Goal: Transaction & Acquisition: Download file/media

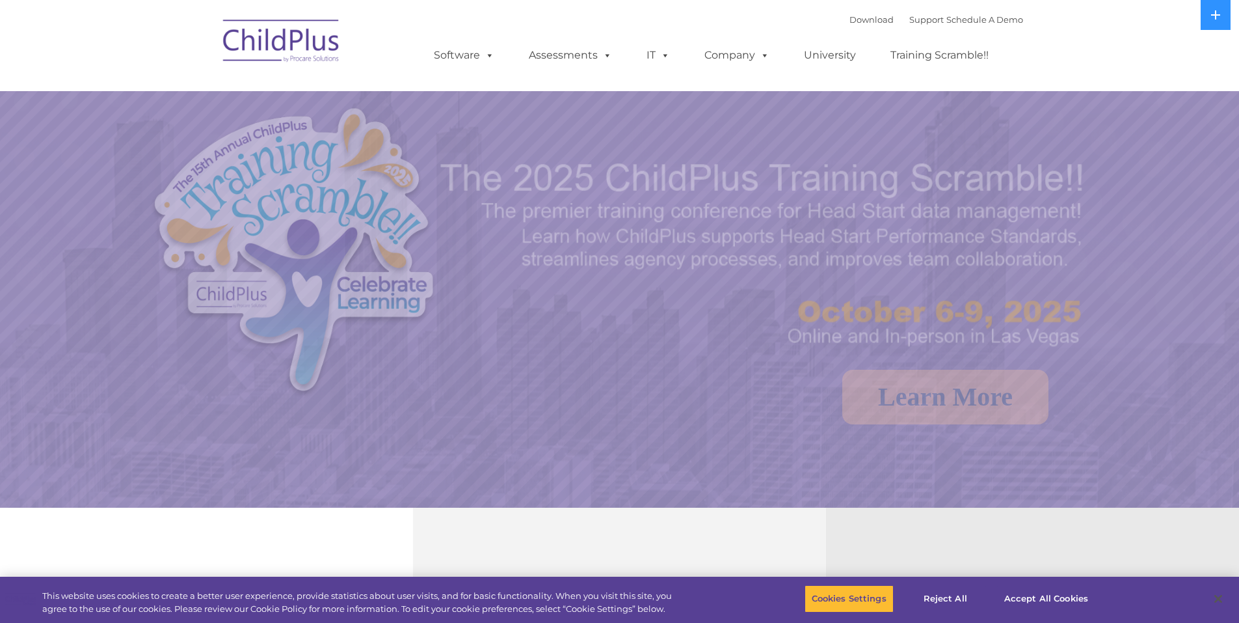
select select "MEDIUM"
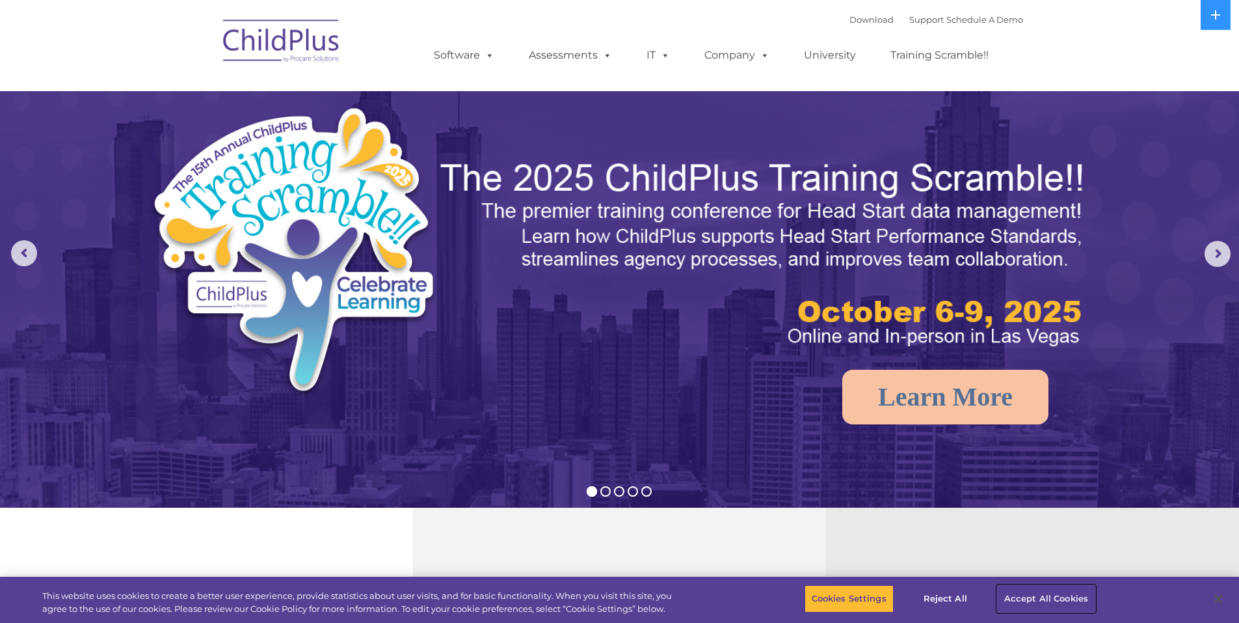
click at [1051, 598] on button "Accept All Cookies" at bounding box center [1046, 598] width 98 height 27
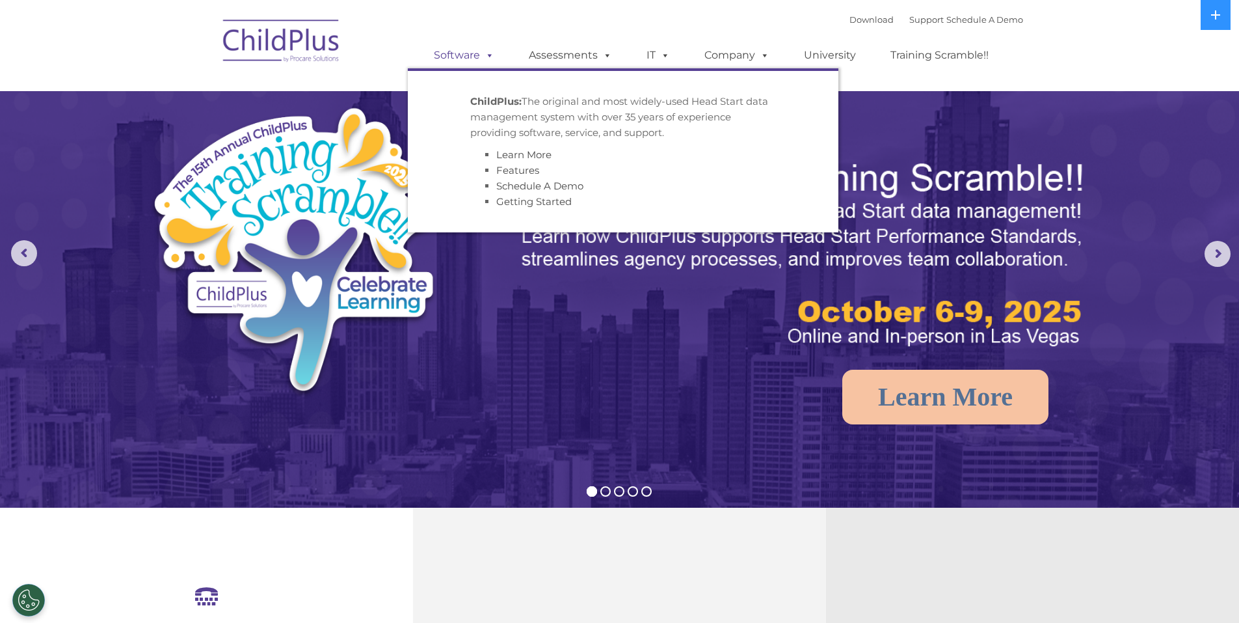
click at [471, 59] on link "Software" at bounding box center [464, 55] width 87 height 26
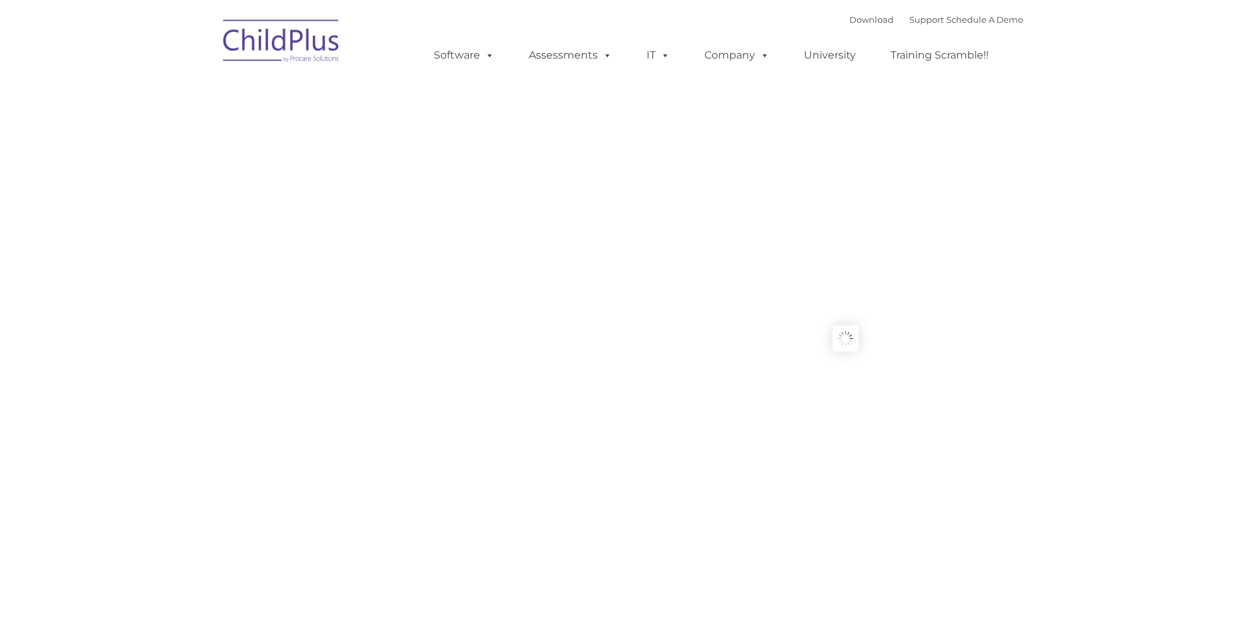
type input ""
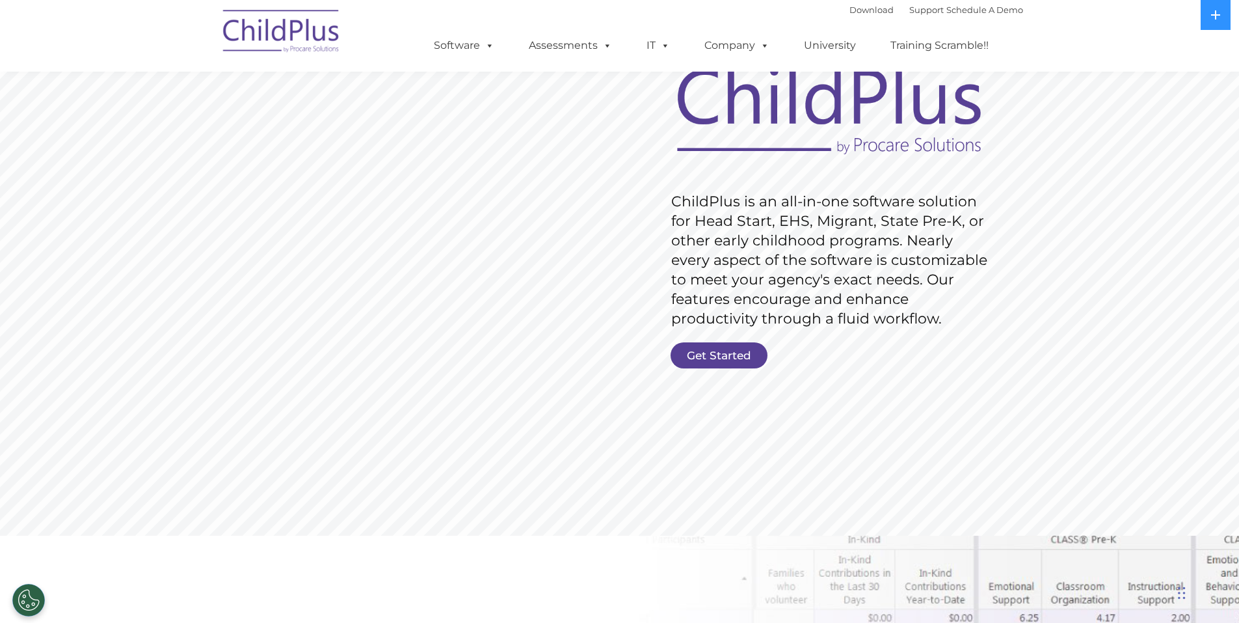
scroll to position [89, 0]
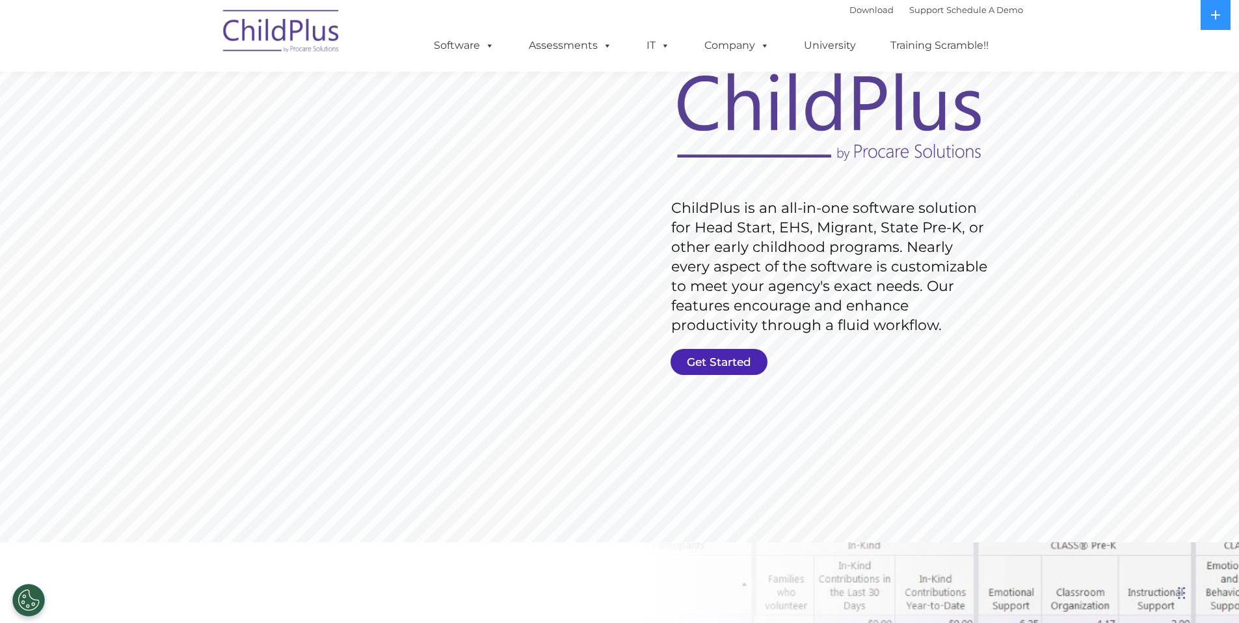
click at [739, 358] on link "Get Started" at bounding box center [719, 362] width 97 height 26
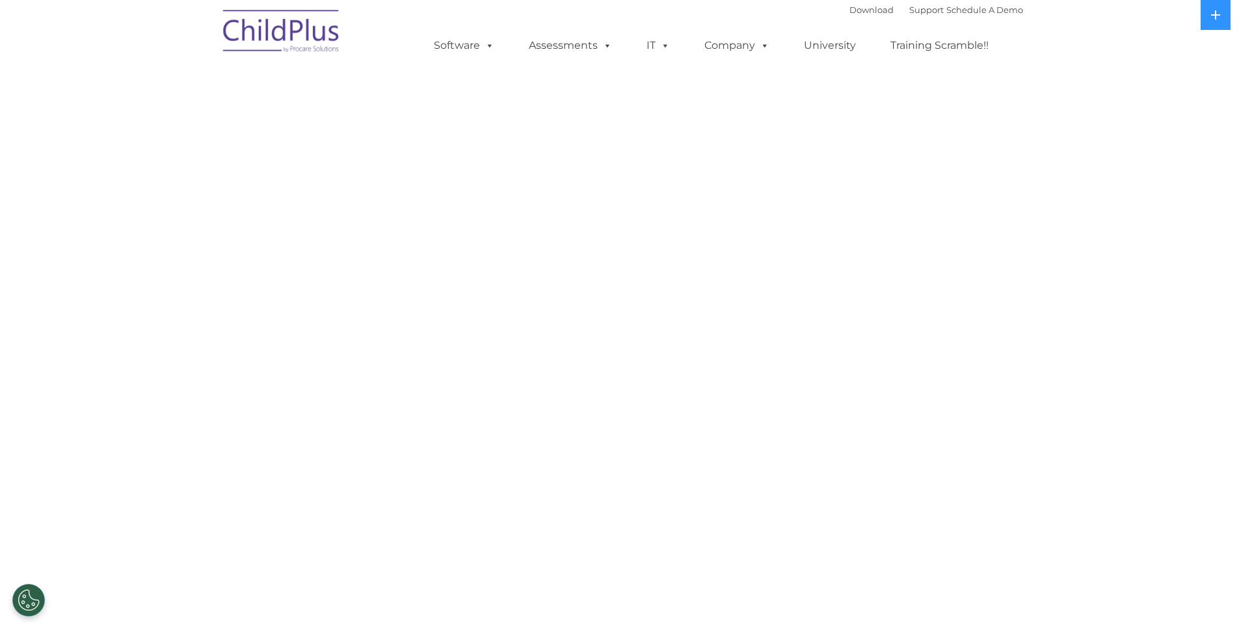
select select "MEDIUM"
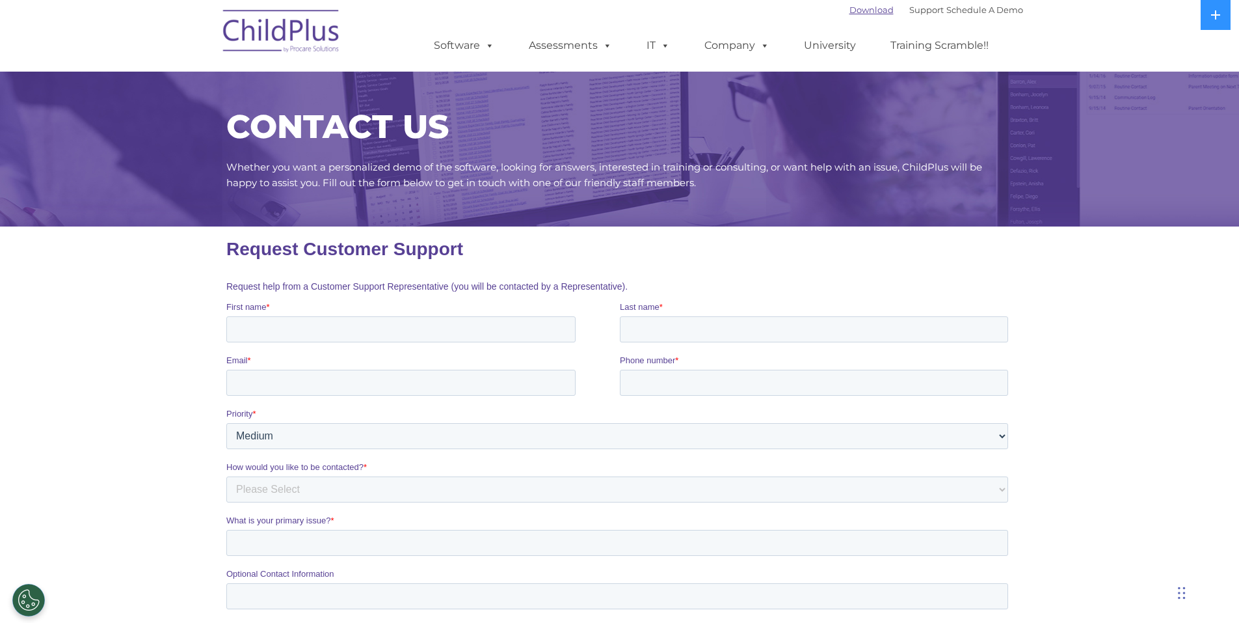
click at [872, 13] on link "Download" at bounding box center [872, 10] width 44 height 10
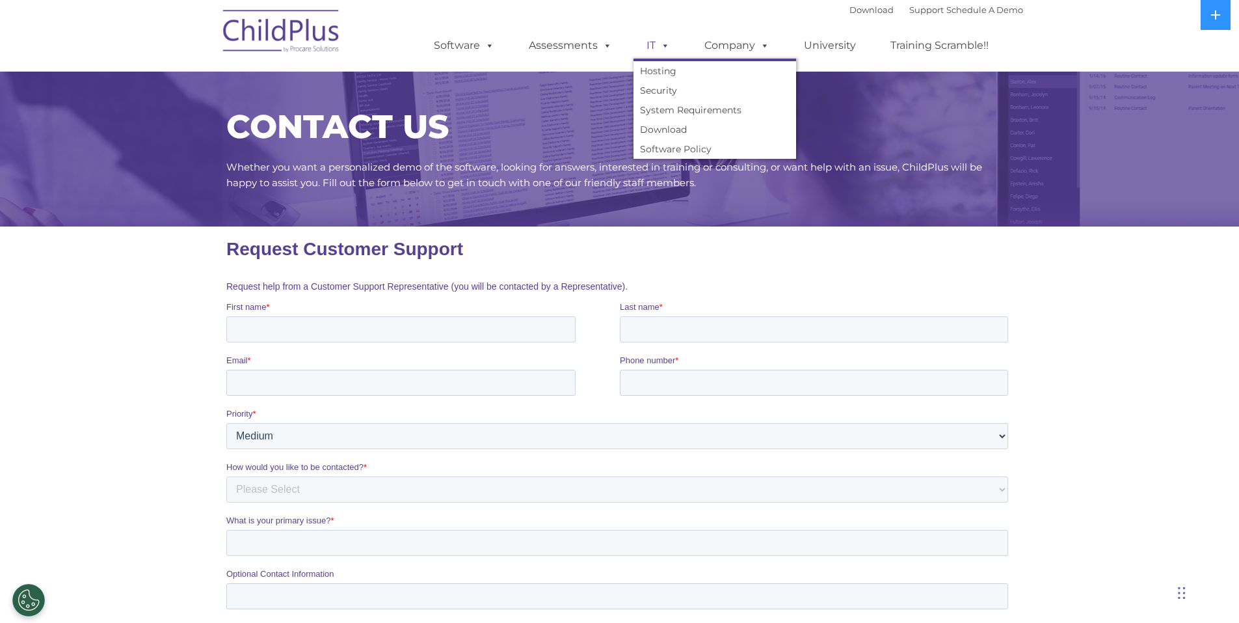
click at [656, 47] on span at bounding box center [663, 45] width 14 height 12
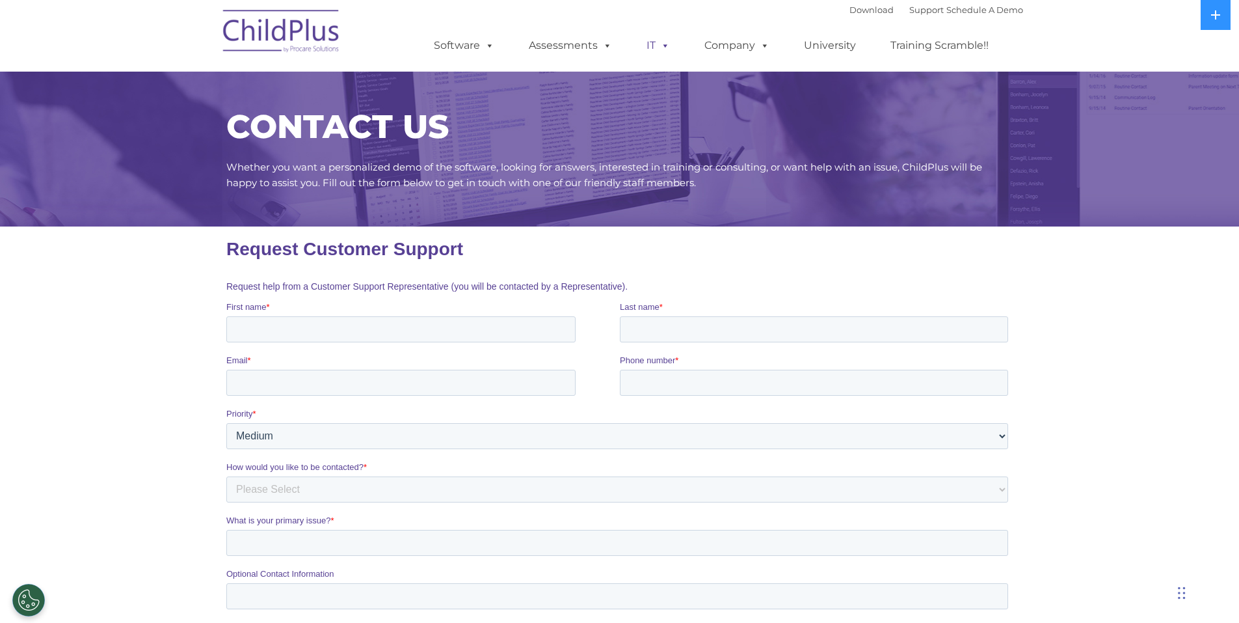
click at [657, 49] on span at bounding box center [663, 45] width 14 height 12
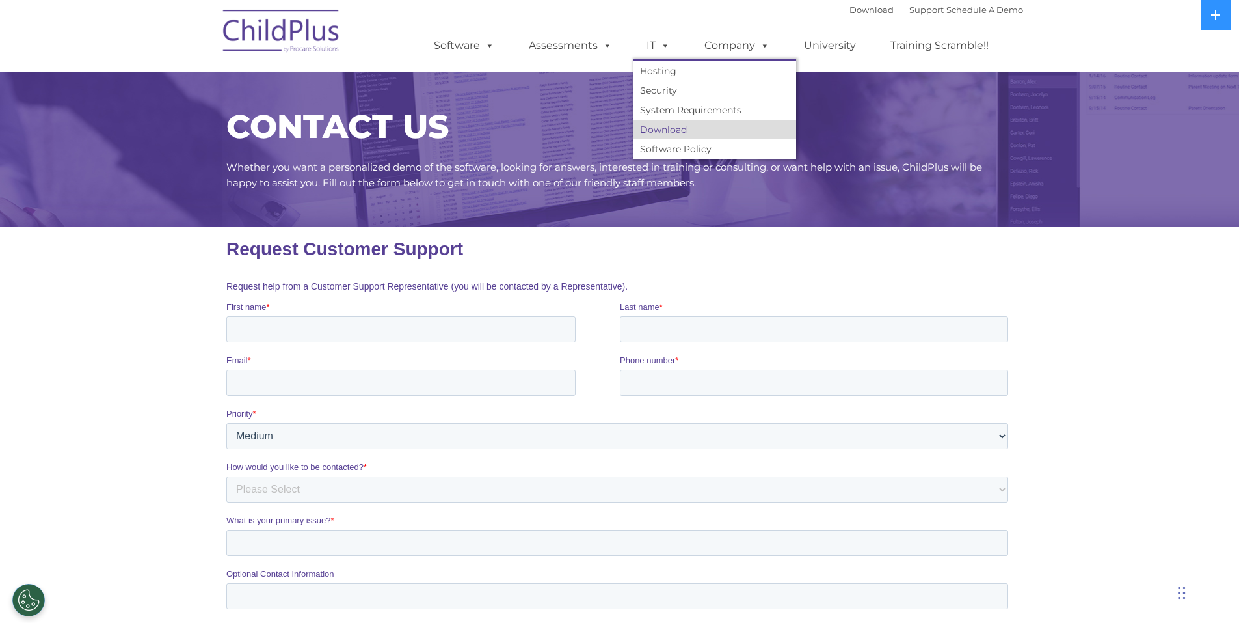
click at [662, 129] on link "Download" at bounding box center [715, 130] width 163 height 20
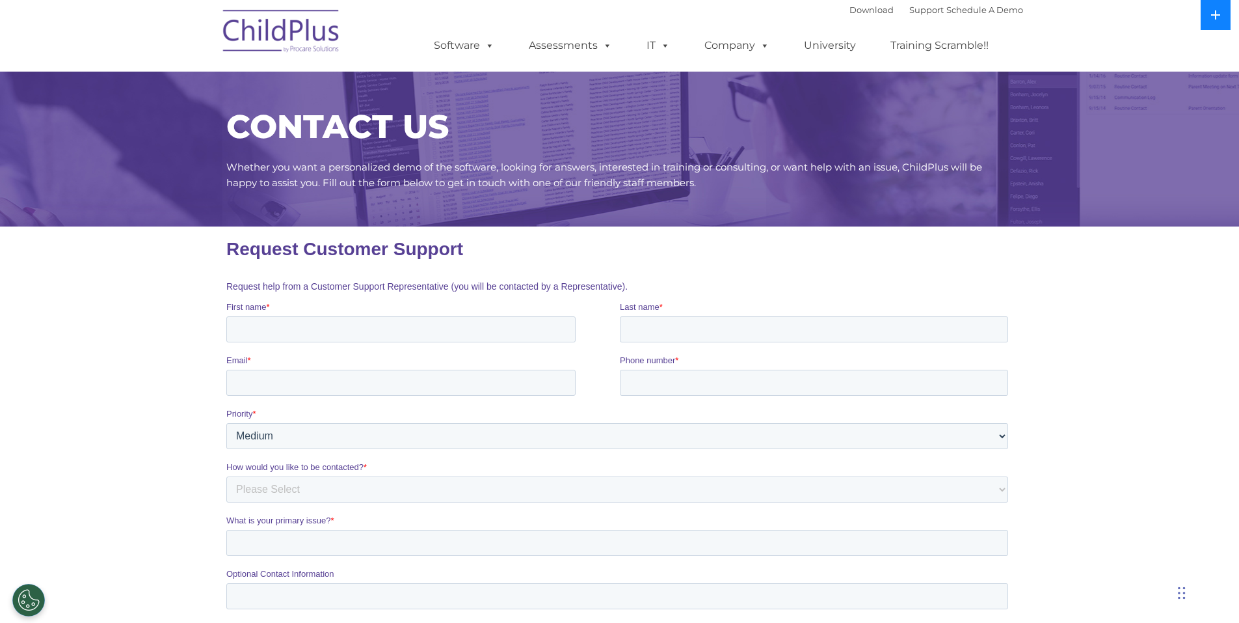
click at [1218, 14] on icon at bounding box center [1216, 15] width 10 height 10
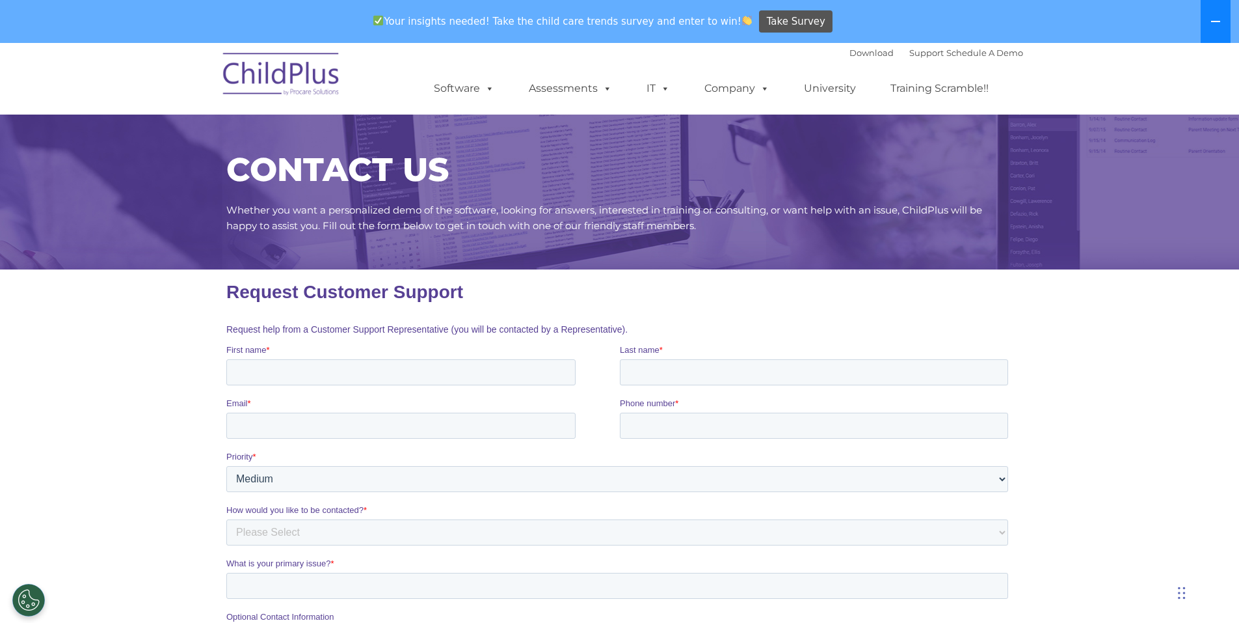
click at [1209, 18] on button at bounding box center [1216, 21] width 30 height 43
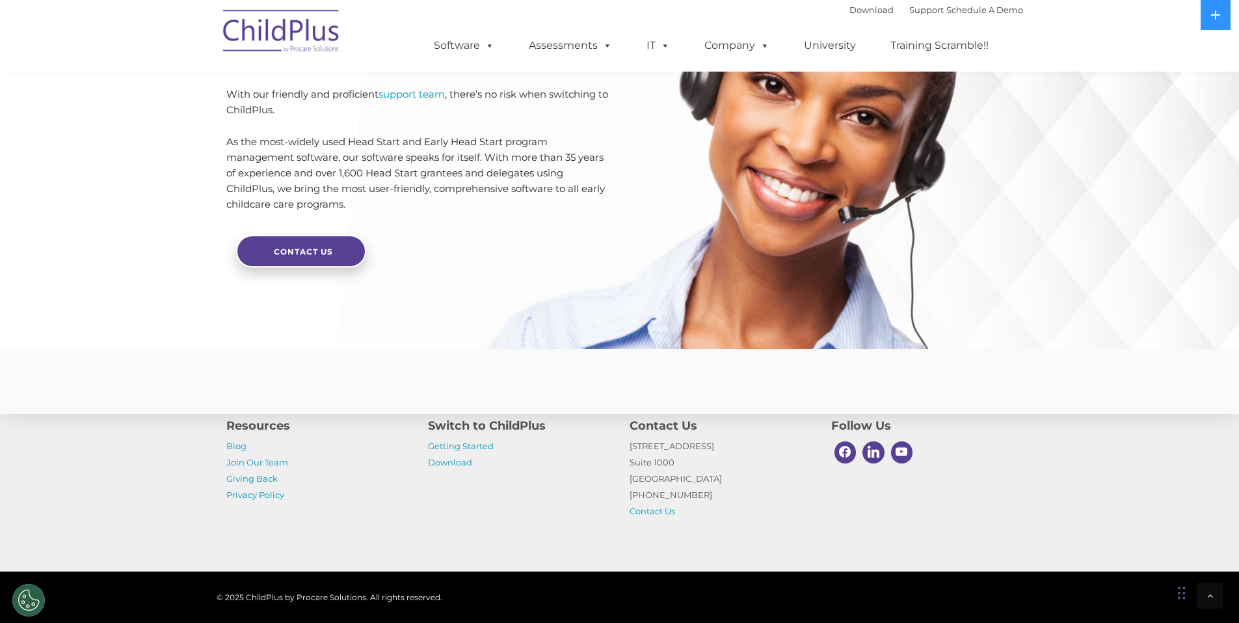
scroll to position [3060, 0]
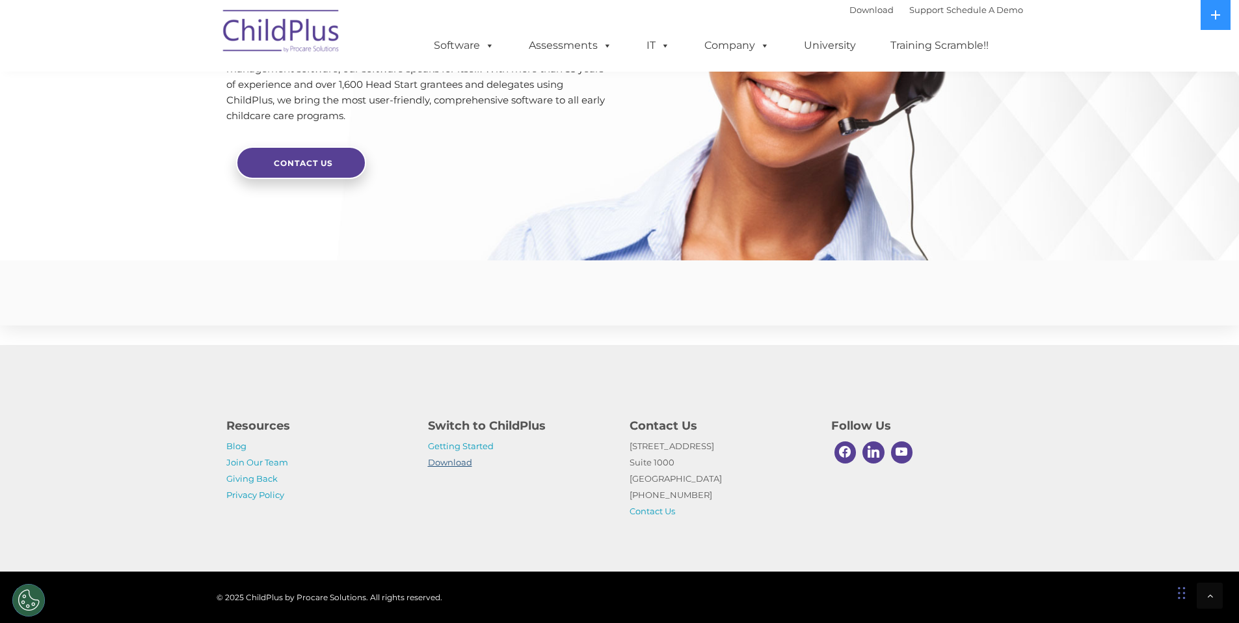
click at [451, 459] on link "Download" at bounding box center [450, 462] width 44 height 10
